Goal: Answer question/provide support

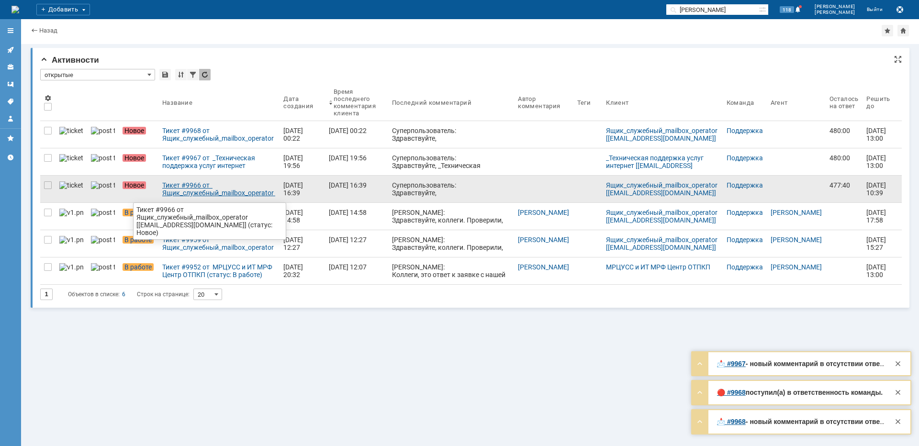
click at [204, 192] on div "Тикет #9966 от Ящик_служебный_mailbox_operator [[EMAIL_ADDRESS][DOMAIN_NAME]] (…" at bounding box center [218, 188] width 113 height 15
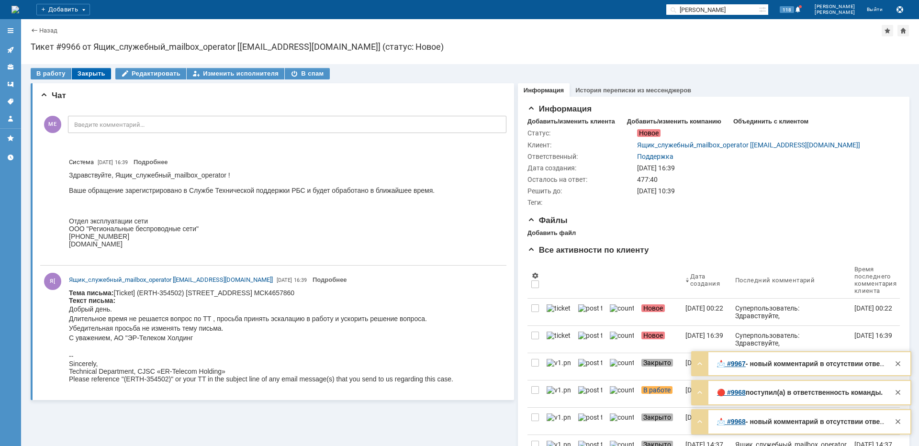
click at [98, 72] on div "Закрыть" at bounding box center [91, 73] width 39 height 11
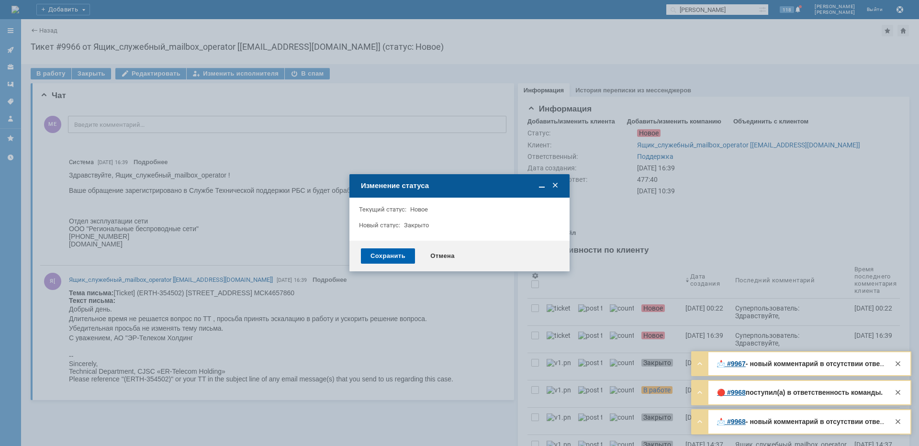
click at [386, 252] on div "Сохранить" at bounding box center [388, 255] width 54 height 15
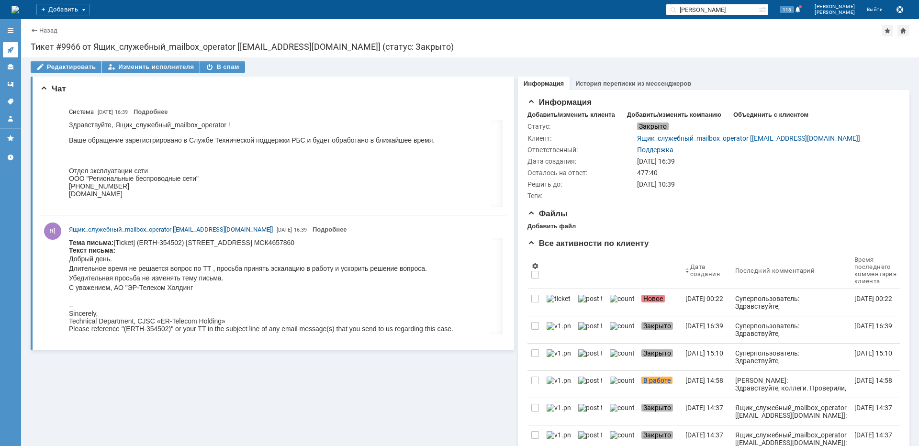
click at [14, 50] on link at bounding box center [10, 49] width 15 height 15
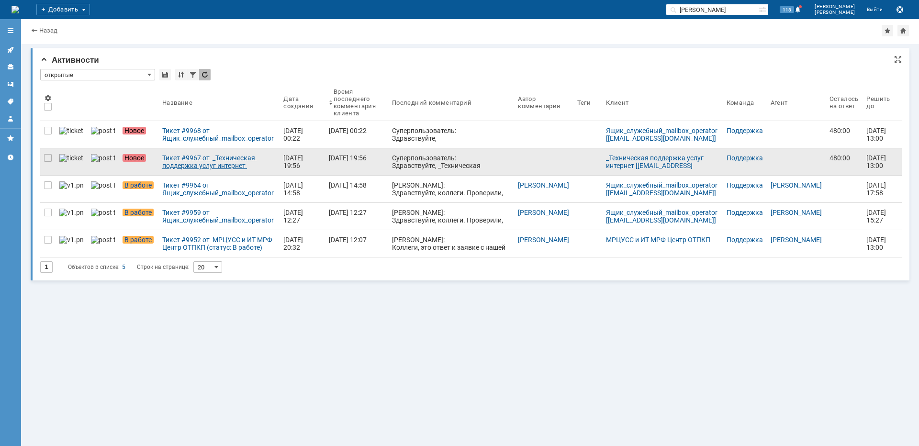
click at [194, 165] on div "Тикет #9967 от _Техническая поддержка услуг интернет [[EMAIL_ADDRESS][DOMAIN_NA…" at bounding box center [218, 161] width 113 height 15
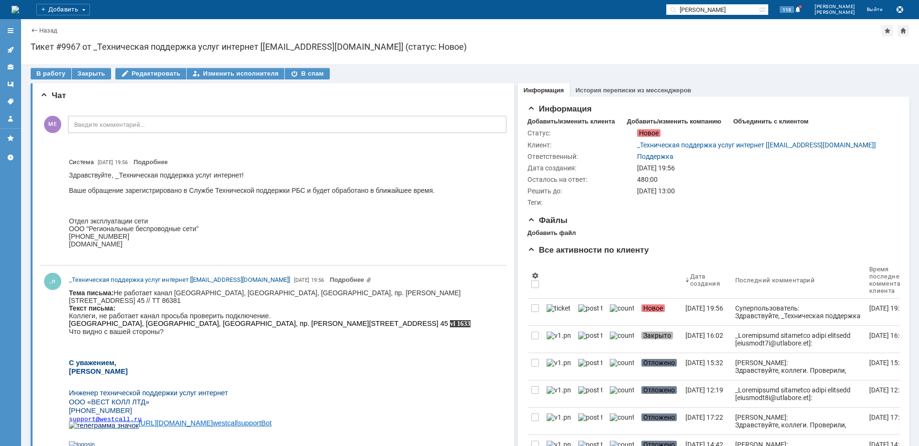
click at [15, 49] on link at bounding box center [10, 49] width 15 height 15
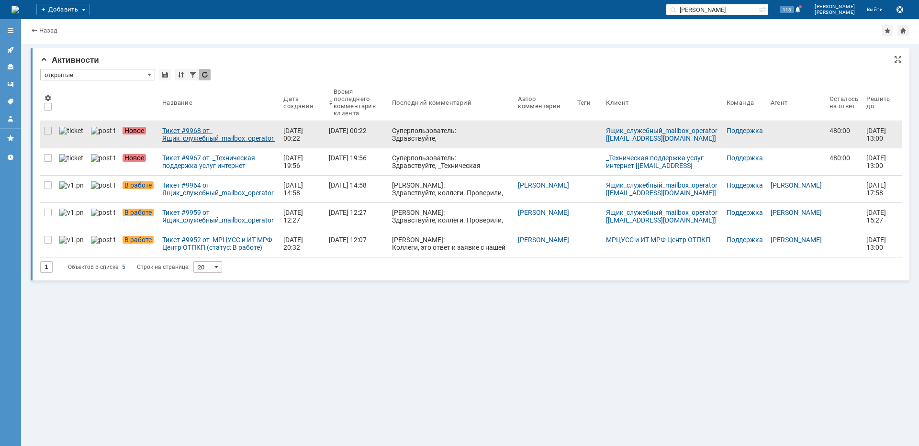
click at [158, 125] on link "Тикет #9968 от Ящик_служебный_mailbox_operator [[EMAIL_ADDRESS][DOMAIN_NAME]] (…" at bounding box center [218, 134] width 121 height 27
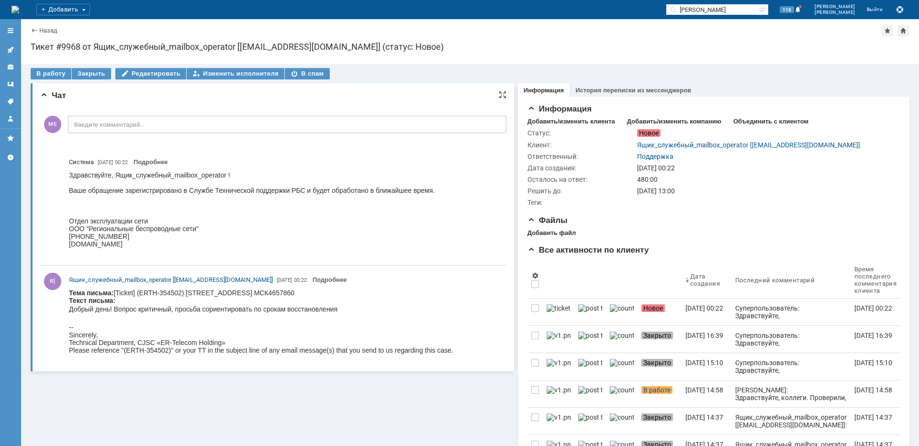
click at [332, 293] on body "Тема письма: [Ticket] (ERTH-[STREET_ADDRESS] МСК4657860 Текст письма: Добрый де…" at bounding box center [261, 321] width 384 height 65
drag, startPoint x: 182, startPoint y: 293, endPoint x: 142, endPoint y: 293, distance: 40.7
click at [142, 293] on body "Тема письма: [Ticket] (ERTH-[STREET_ADDRESS] МСК4657860 Текст письма: Добрый де…" at bounding box center [261, 321] width 384 height 65
copy body "ERTH-354502"
click at [357, 295] on body "Тема письма: [Ticket] (ERTH-[STREET_ADDRESS] МСК4657860 Текст письма: Добрый де…" at bounding box center [261, 321] width 384 height 65
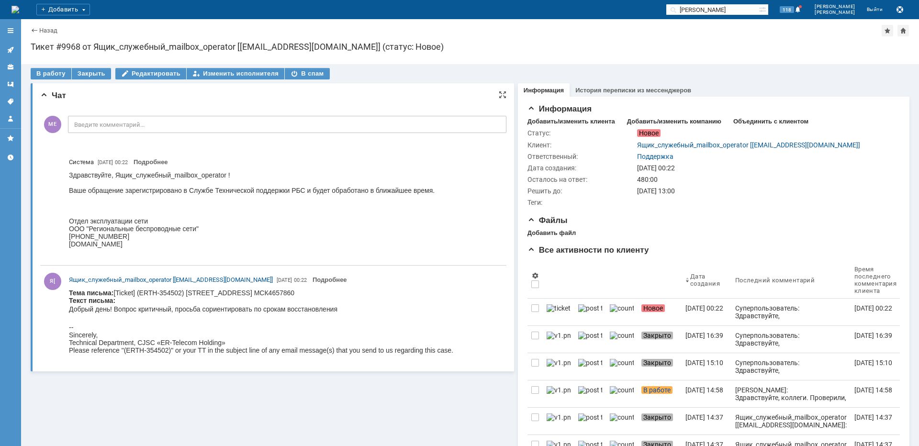
drag, startPoint x: 337, startPoint y: 296, endPoint x: 292, endPoint y: 294, distance: 45.0
click at [292, 294] on body "Тема письма: [Ticket] (ERTH-[STREET_ADDRESS] МСК4657860 Текст письма: Добрый де…" at bounding box center [261, 321] width 384 height 65
copy body "МСК4657860"
click at [304, 71] on div "В спам" at bounding box center [307, 73] width 45 height 11
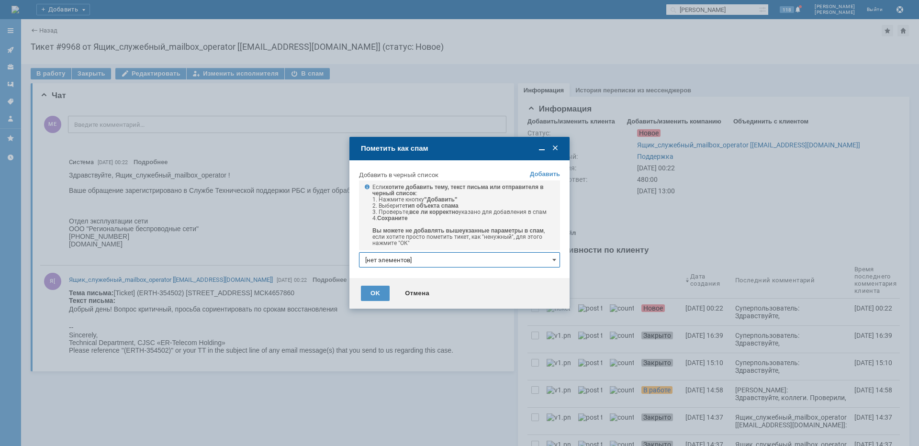
click at [422, 258] on input "[нет элементов]" at bounding box center [459, 259] width 201 height 15
click at [545, 274] on link "+ добавить" at bounding box center [539, 276] width 31 height 7
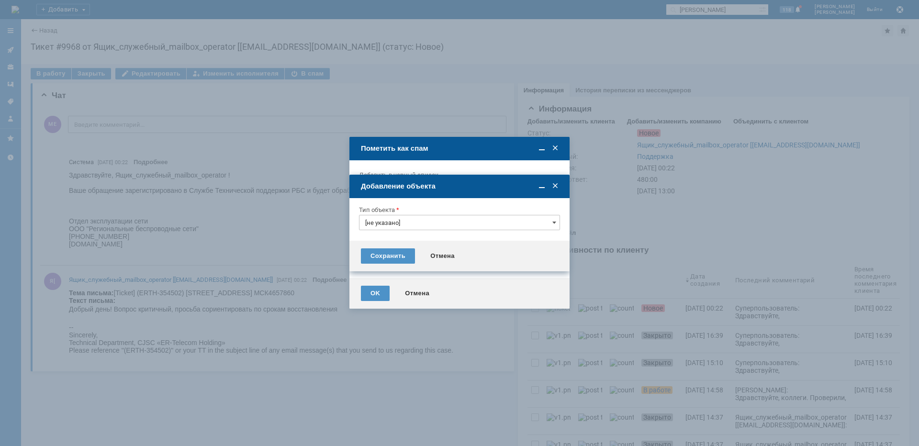
click at [413, 224] on input "[не указано]" at bounding box center [459, 222] width 201 height 15
click at [391, 283] on div "Тема письма" at bounding box center [459, 287] width 200 height 15
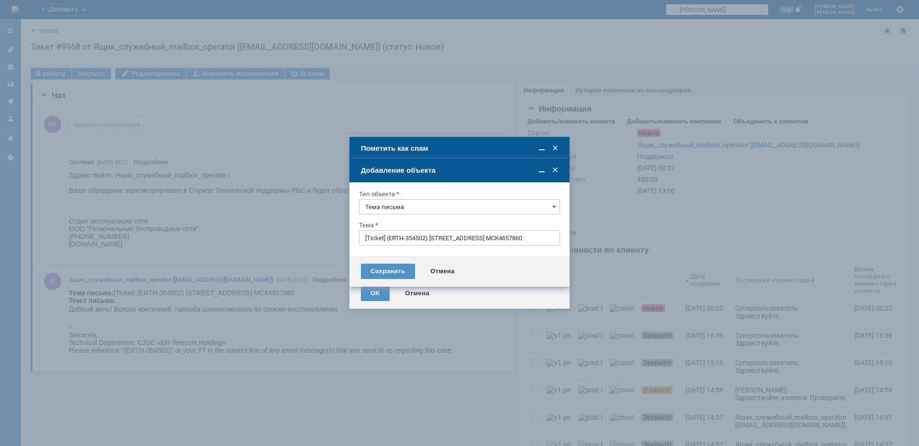
type input "Тема письма"
click at [526, 236] on input "[Ticket] (ERTH-354502) [STREET_ADDRESS] МСК4657860" at bounding box center [459, 237] width 201 height 15
click at [434, 236] on input "МСК4657860" at bounding box center [459, 237] width 201 height 15
type input "МСК4657860"
click at [396, 277] on div "Сохранить" at bounding box center [388, 271] width 54 height 15
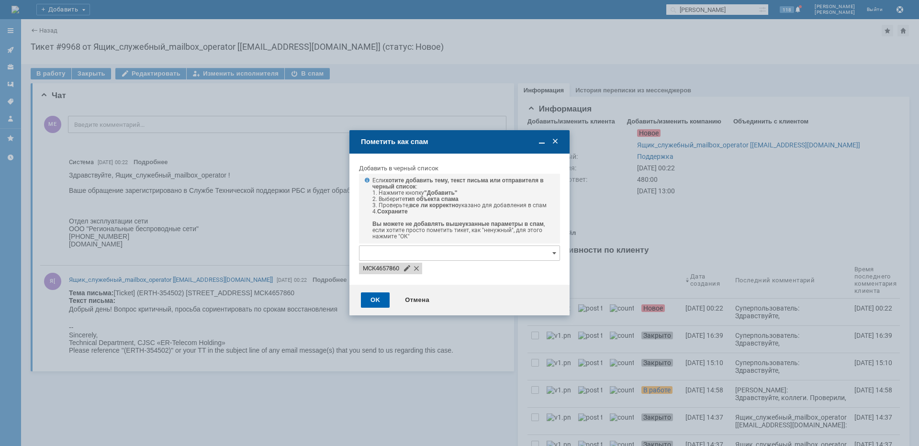
click at [381, 296] on div "OK" at bounding box center [375, 299] width 29 height 15
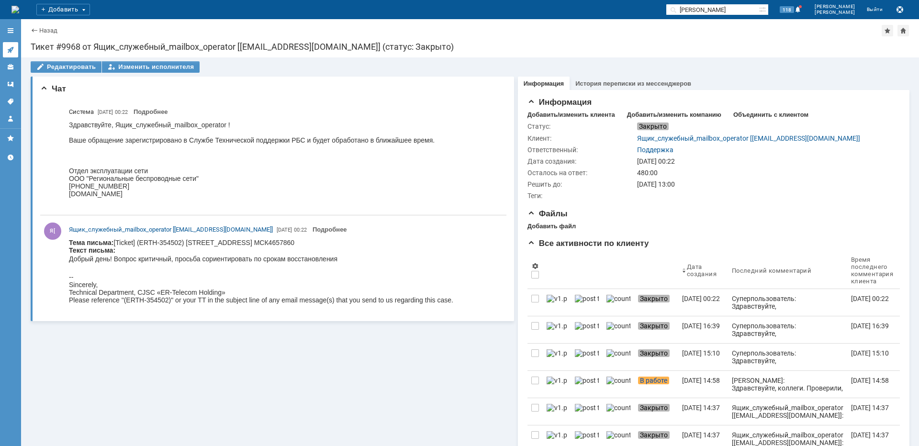
click at [8, 47] on icon at bounding box center [11, 50] width 8 height 8
